Goal: Use online tool/utility: Utilize a website feature to perform a specific function

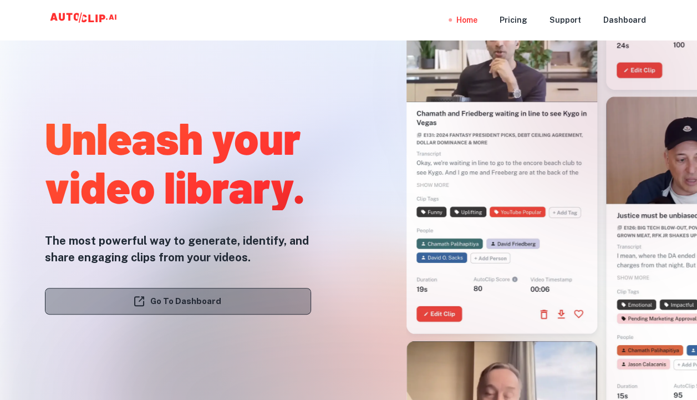
click at [179, 303] on link "Go To Dashboard" at bounding box center [178, 301] width 266 height 27
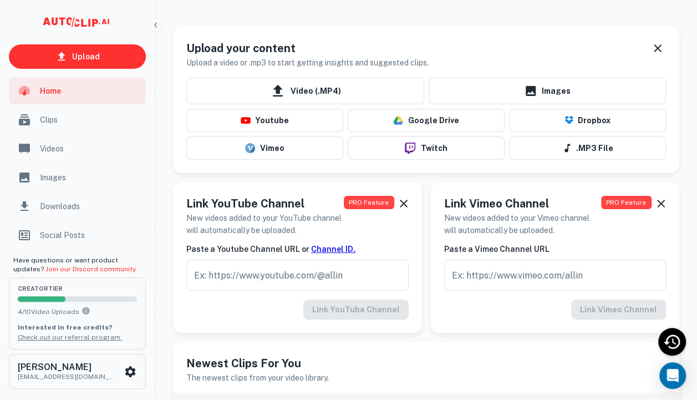
click at [66, 146] on span "Videos" at bounding box center [89, 149] width 99 height 12
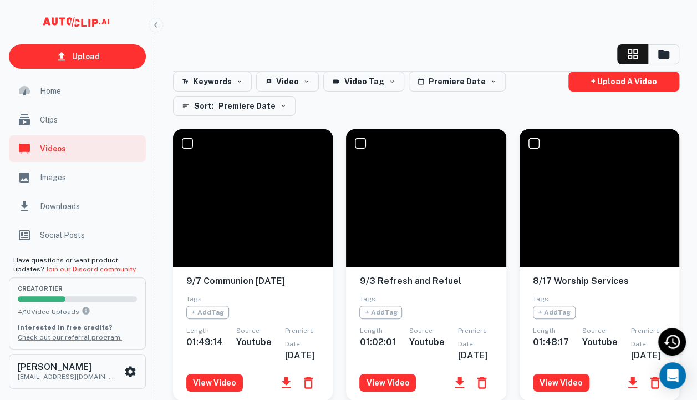
click at [55, 120] on span "Clips" at bounding box center [89, 120] width 99 height 12
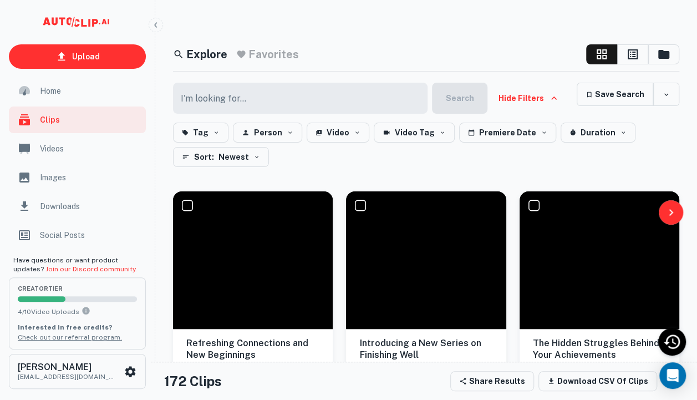
click at [53, 149] on span "Videos" at bounding box center [89, 149] width 99 height 12
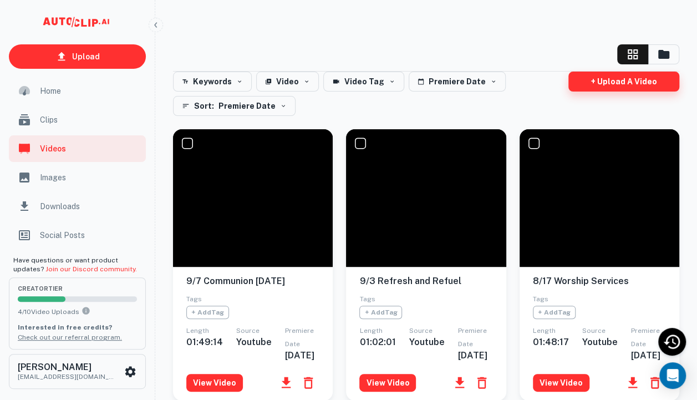
click at [622, 80] on link "+ Upload a video" at bounding box center [623, 82] width 111 height 20
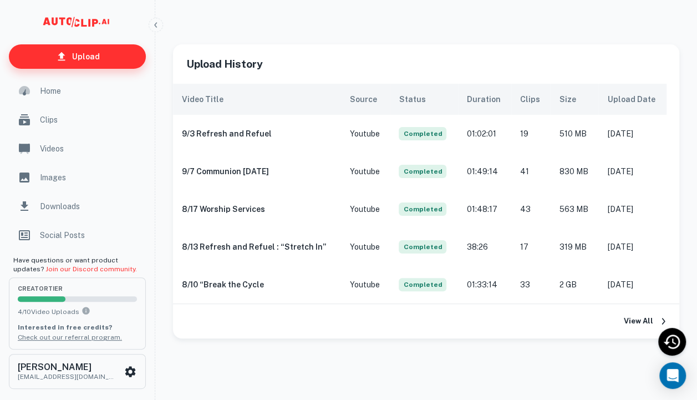
click at [89, 57] on p "Upload" at bounding box center [86, 56] width 28 height 12
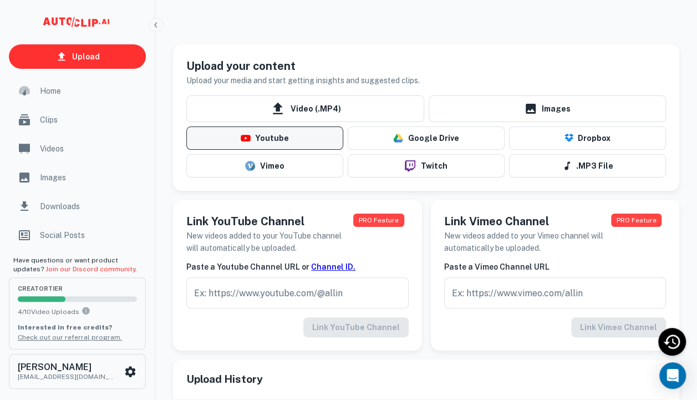
click at [263, 138] on button "Youtube" at bounding box center [264, 137] width 157 height 23
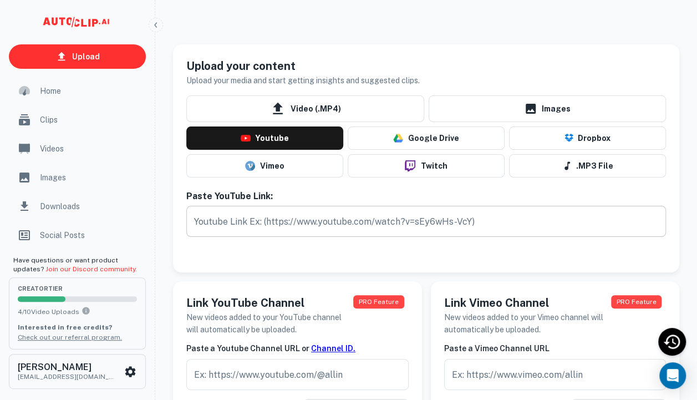
click at [220, 221] on input "text" at bounding box center [426, 221] width 480 height 31
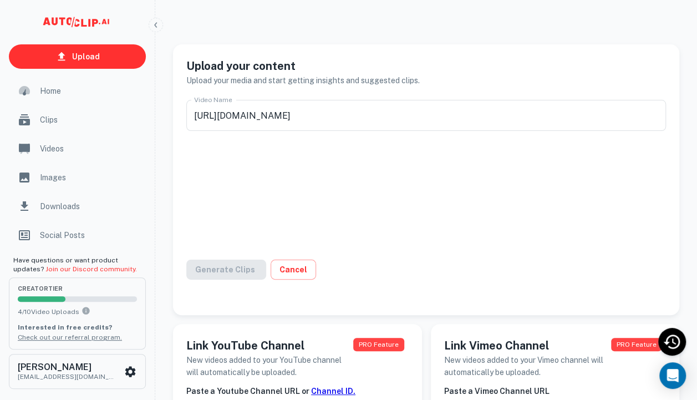
type input "9/10 Refresh and Refuel"
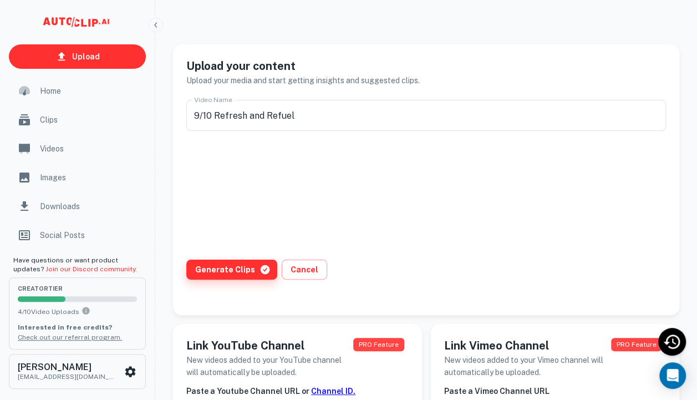
click at [230, 271] on button "Generate Clips" at bounding box center [231, 270] width 91 height 20
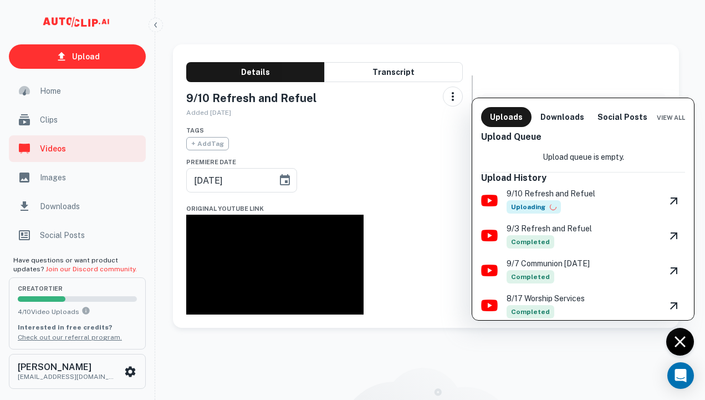
click at [44, 149] on div at bounding box center [352, 200] width 705 height 400
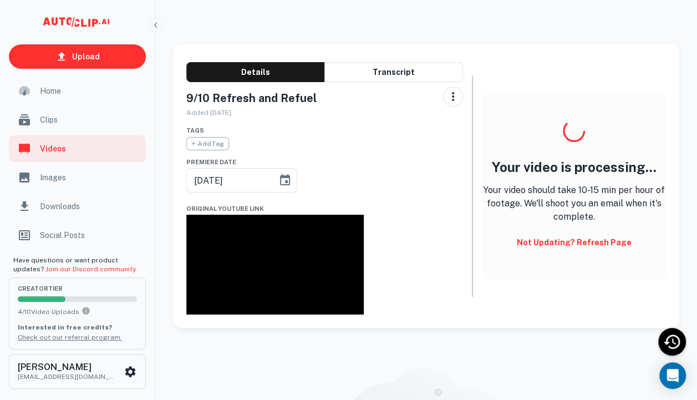
click at [45, 121] on span "Clips" at bounding box center [89, 120] width 99 height 12
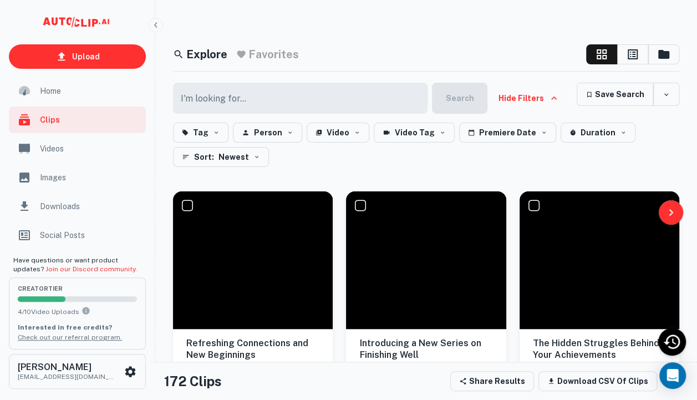
click at [48, 143] on span "Videos" at bounding box center [89, 149] width 99 height 12
